Goal: Find specific page/section: Find specific page/section

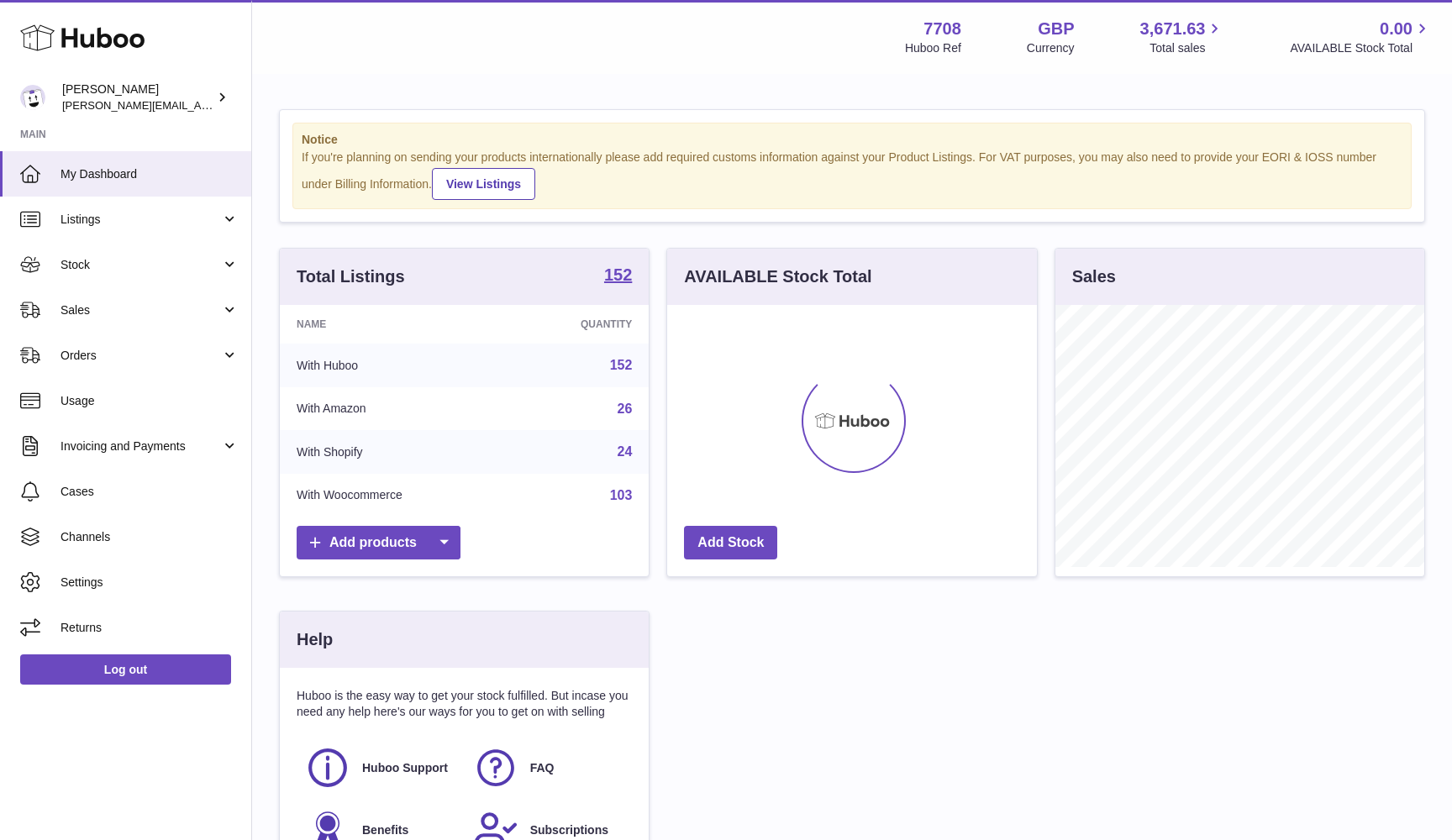
scroll to position [262, 370]
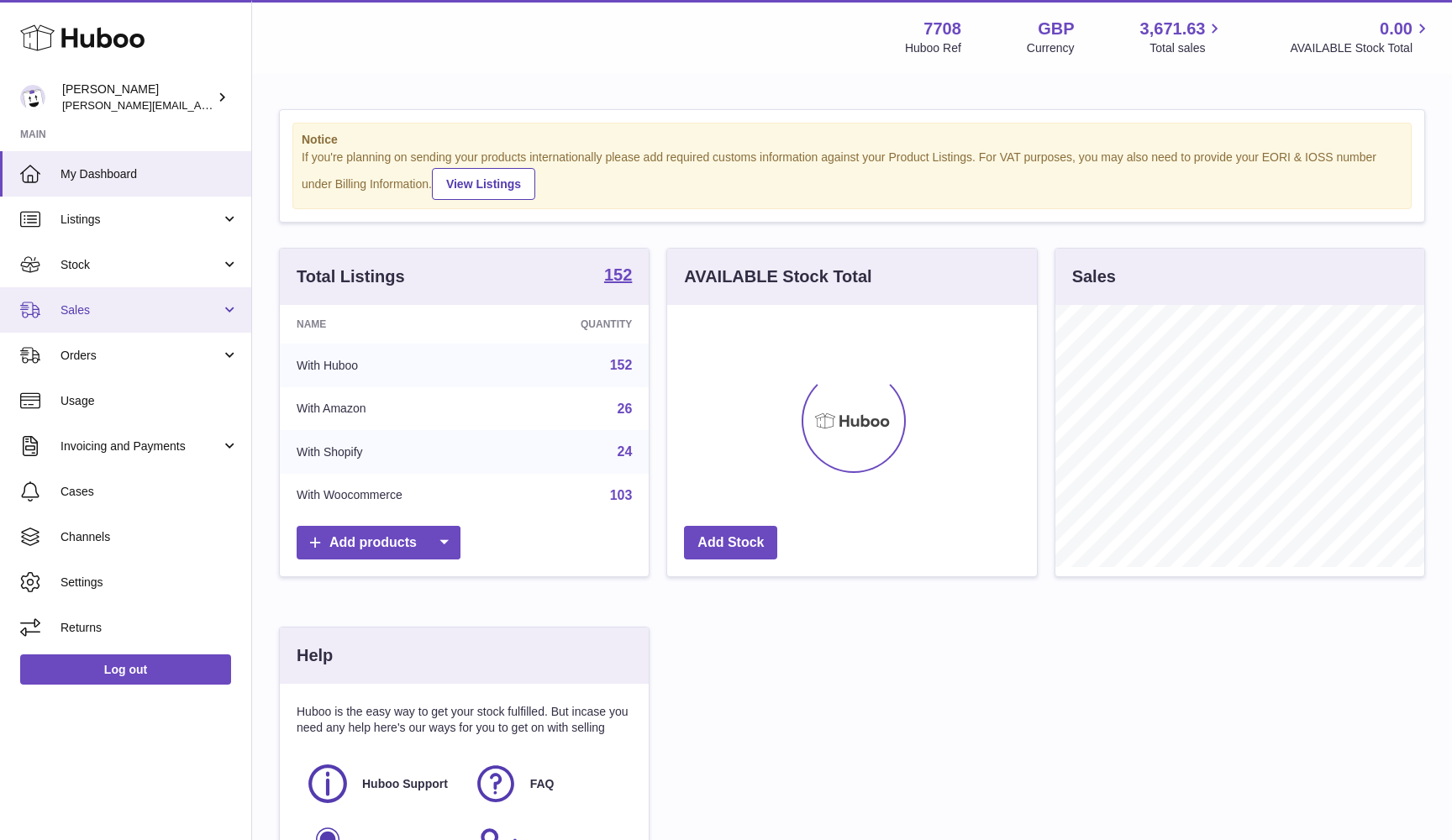
click at [76, 312] on span "Sales" at bounding box center [141, 310] width 160 height 16
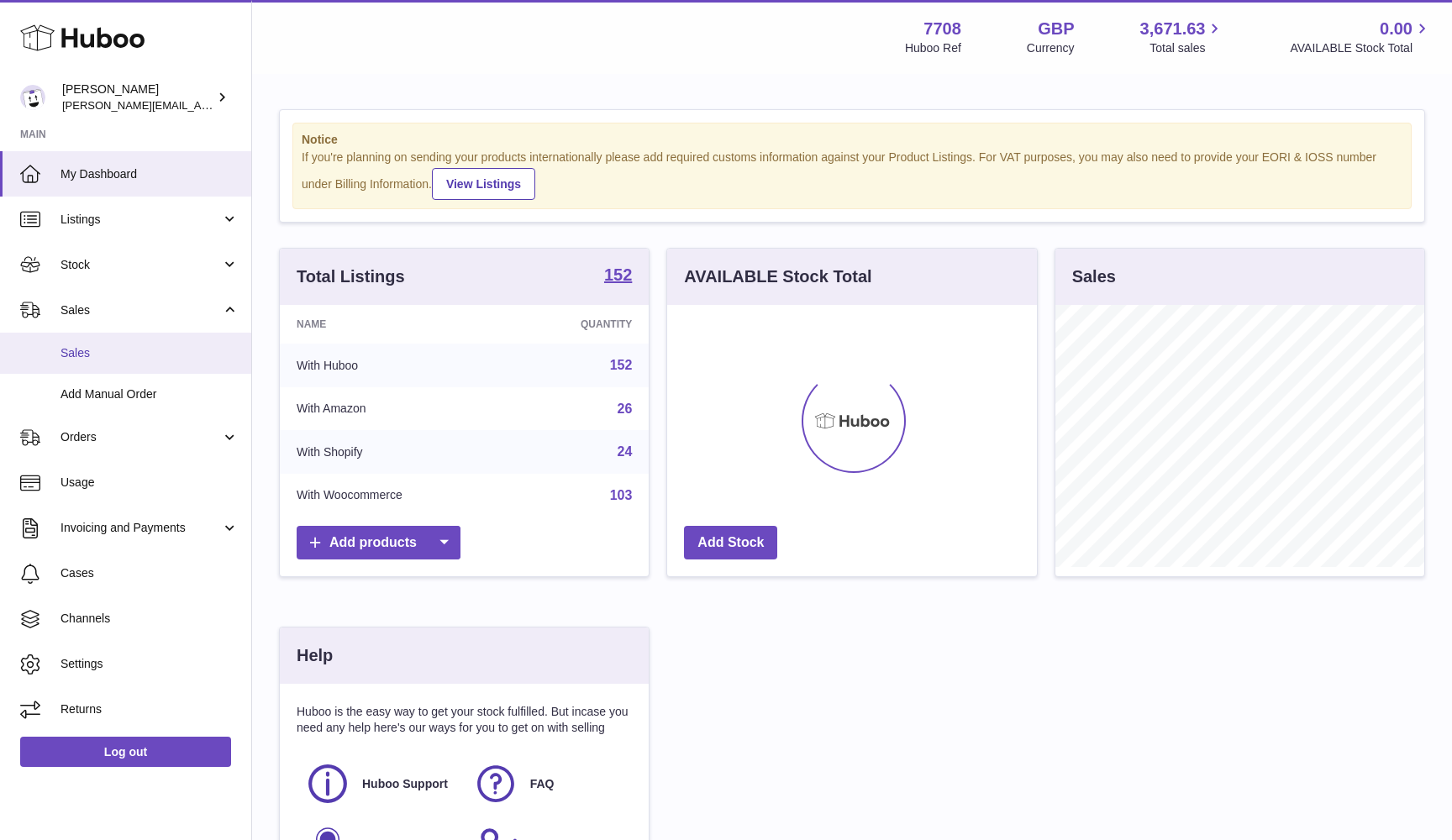
click at [76, 366] on link "Sales" at bounding box center [126, 353] width 251 height 42
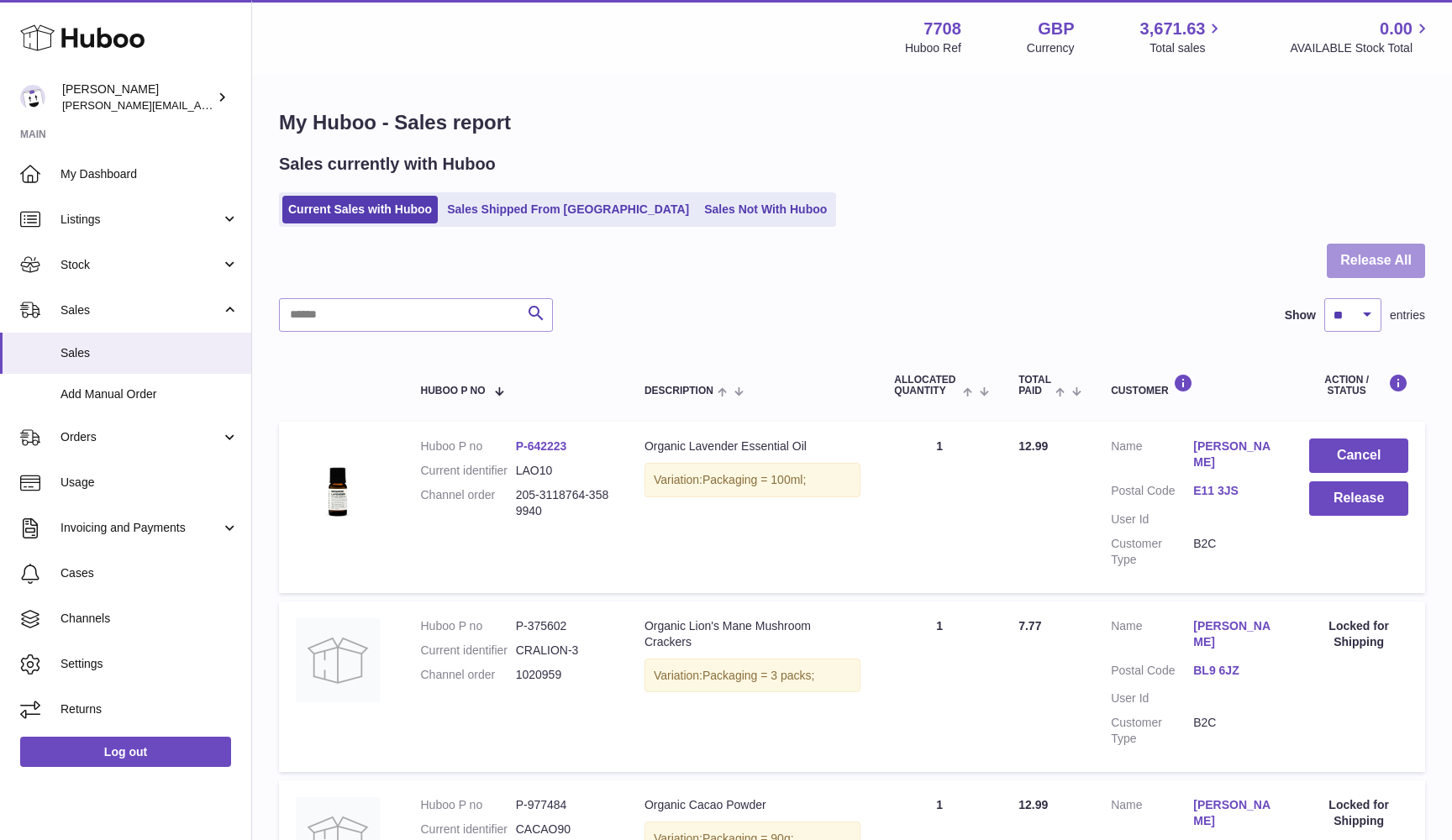
click at [1391, 259] on button "Release All" at bounding box center [1377, 261] width 99 height 35
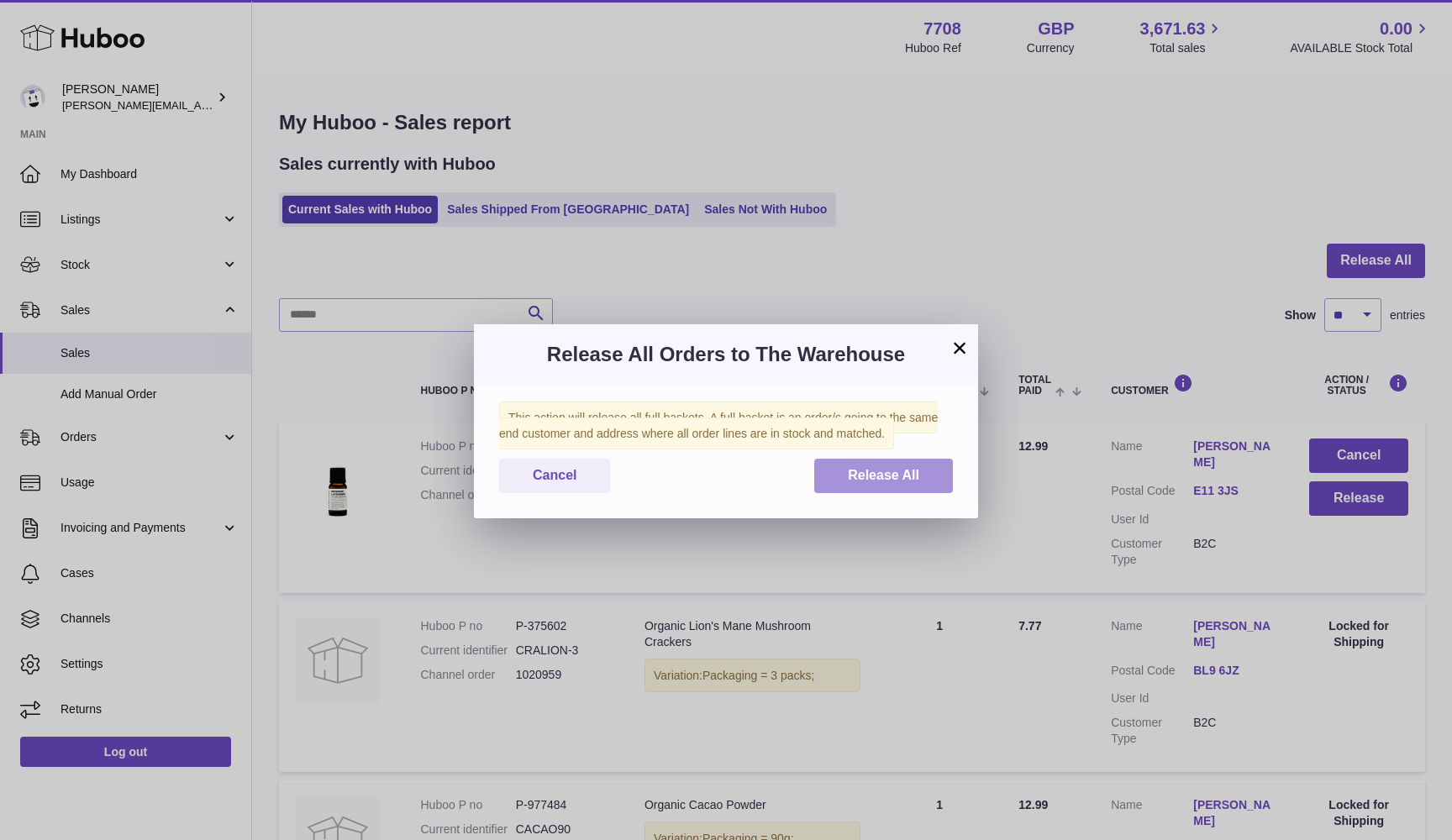
click at [844, 478] on button "Release All" at bounding box center [884, 476] width 139 height 35
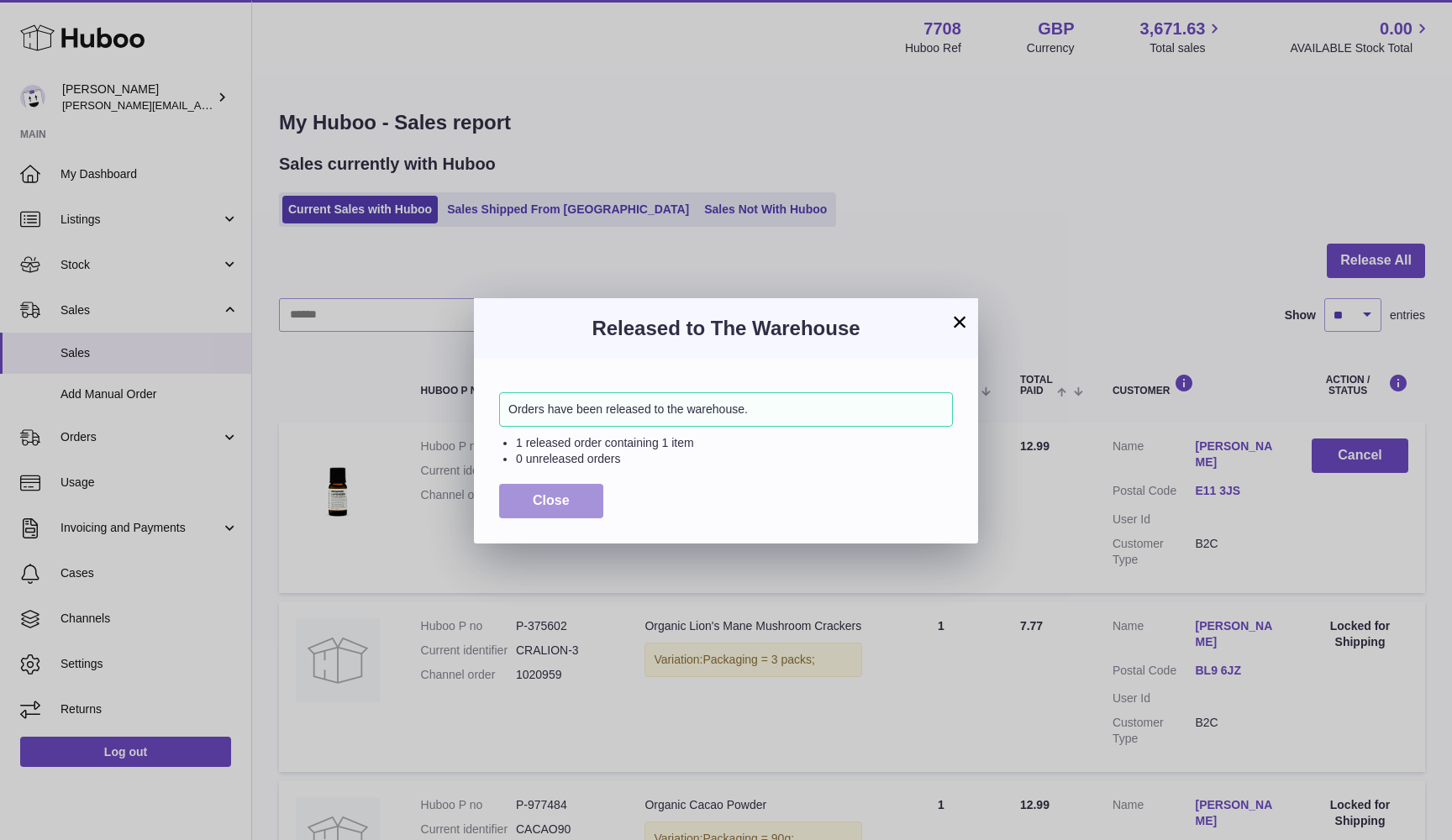
click at [512, 501] on button "Close" at bounding box center [552, 501] width 104 height 35
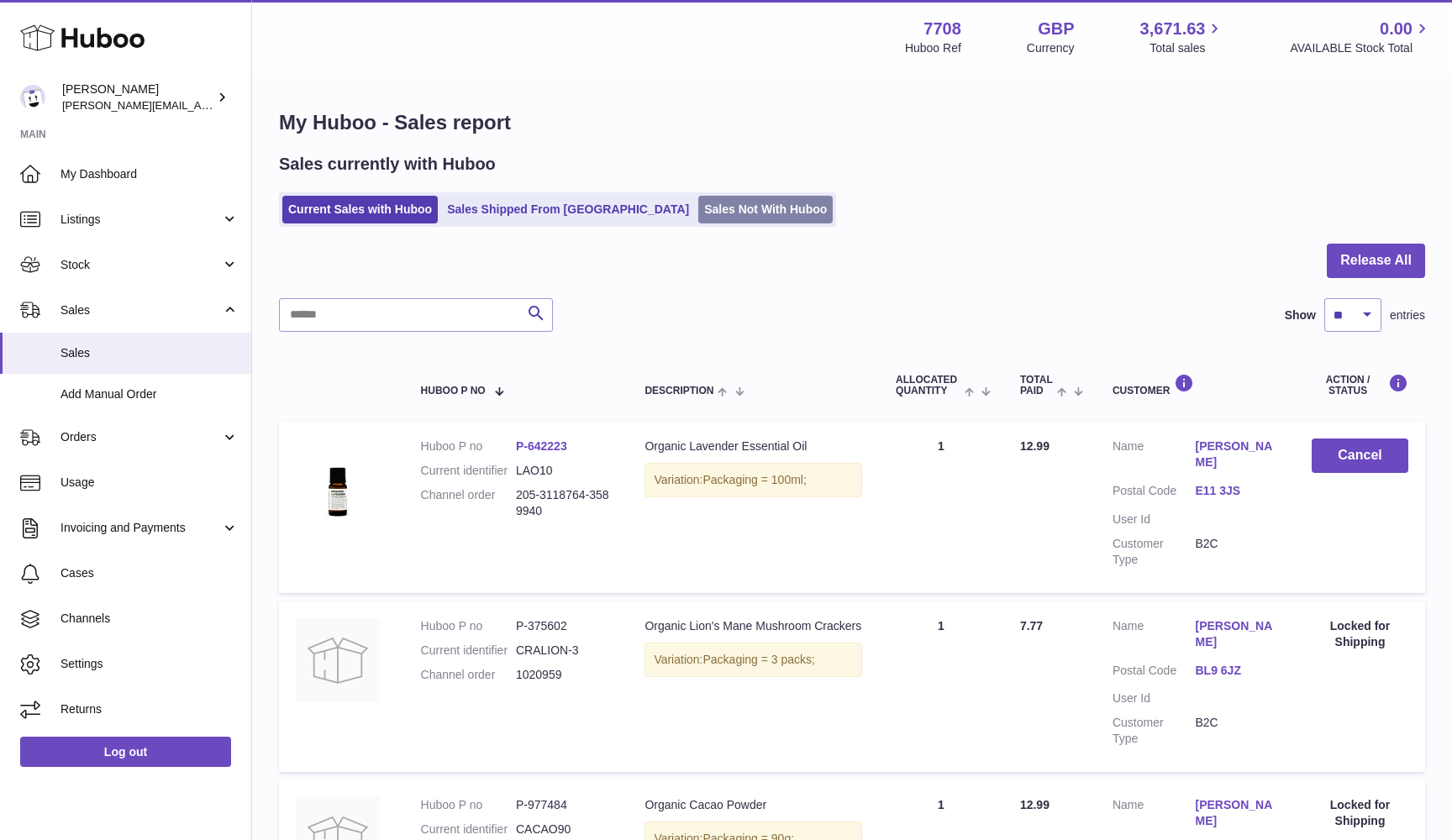
click at [698, 221] on link "Sales Not With Huboo" at bounding box center [765, 210] width 134 height 28
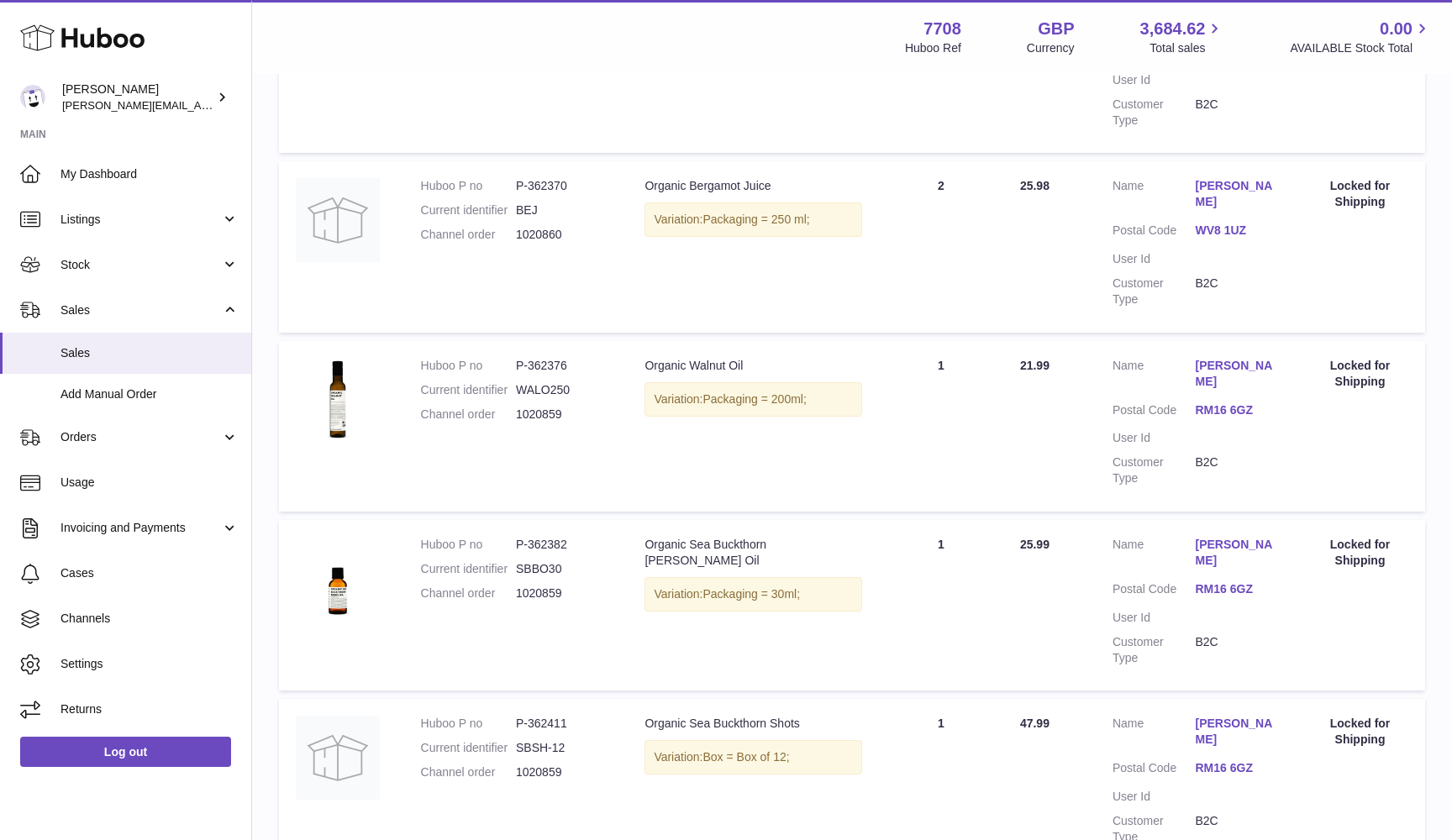
scroll to position [1334, 0]
click at [74, 471] on link "Usage" at bounding box center [126, 483] width 251 height 45
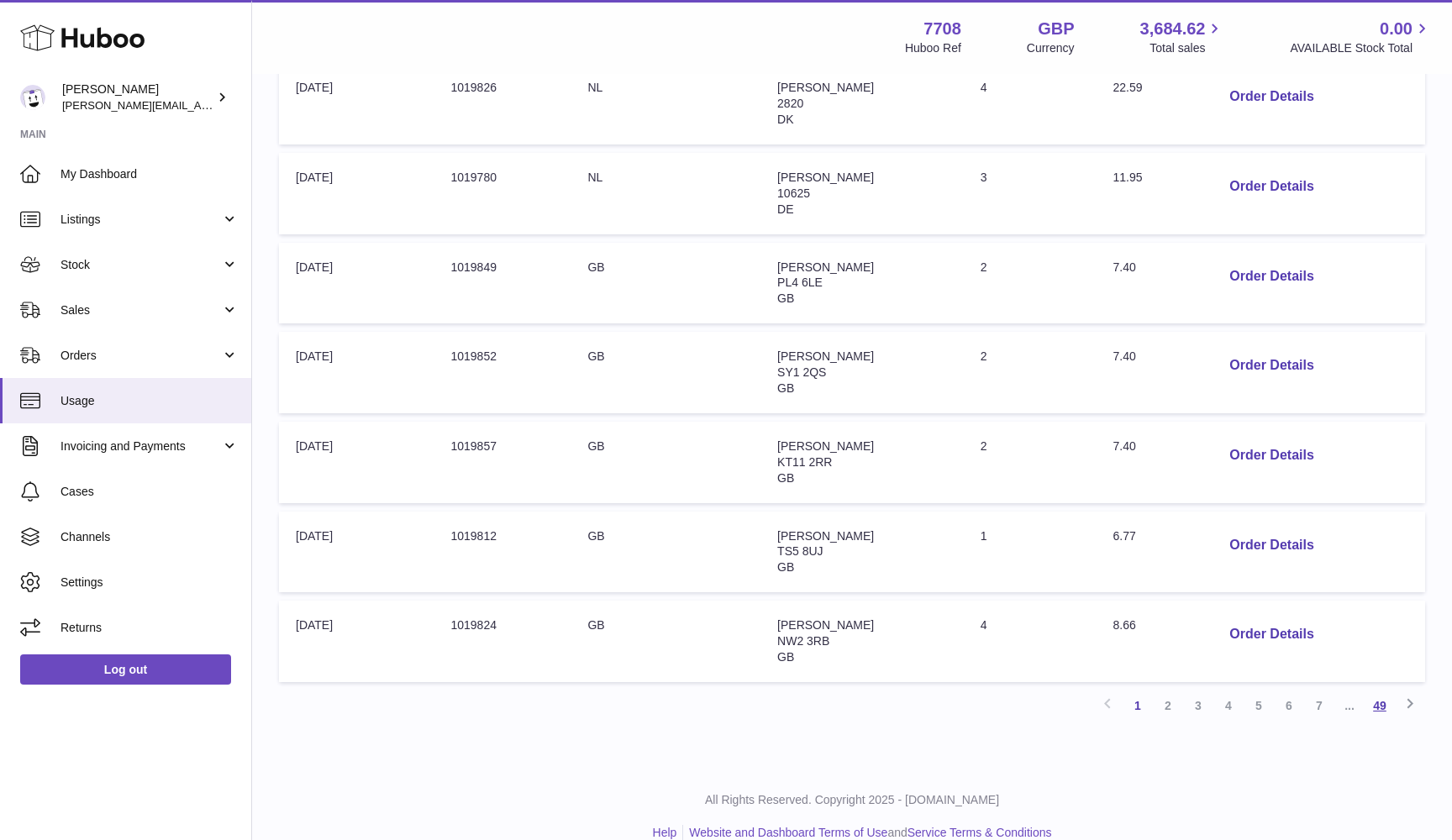
click at [1382, 690] on link "49" at bounding box center [1380, 705] width 30 height 30
